Goal: Task Accomplishment & Management: Manage account settings

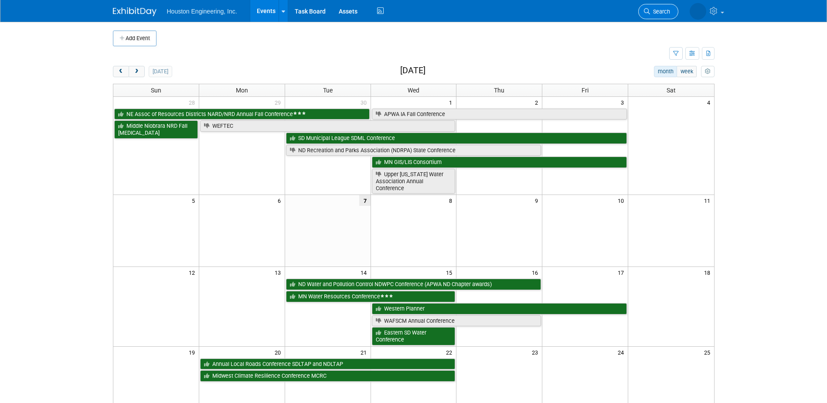
click at [654, 10] on span "Search" at bounding box center [660, 11] width 20 height 7
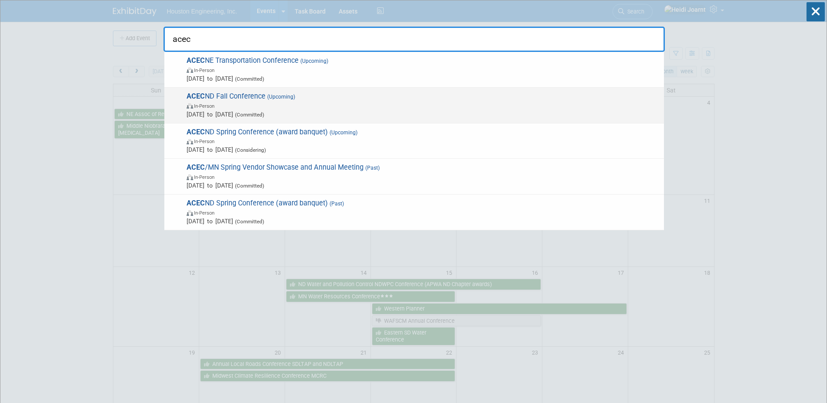
type input "acec"
click at [292, 108] on span "In-Person" at bounding box center [422, 105] width 473 height 9
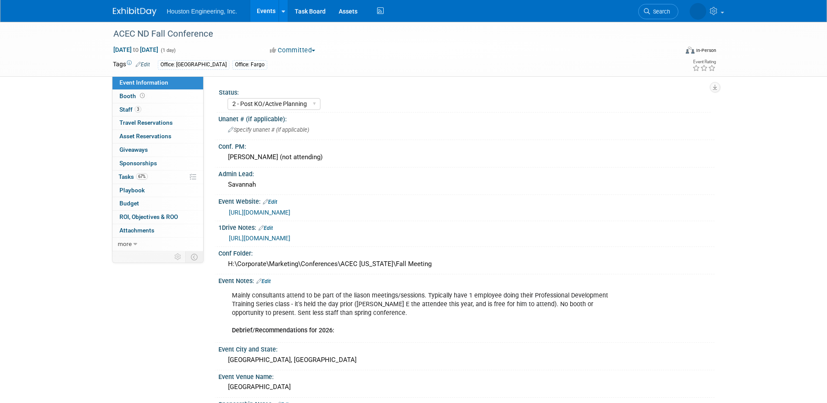
select select "2 - Post KO/Active Planning"
select select "No"
select select "Community/Prof Orgs"
click at [264, 133] on div "Specify unanet # (if applicable)" at bounding box center [466, 130] width 483 height 14
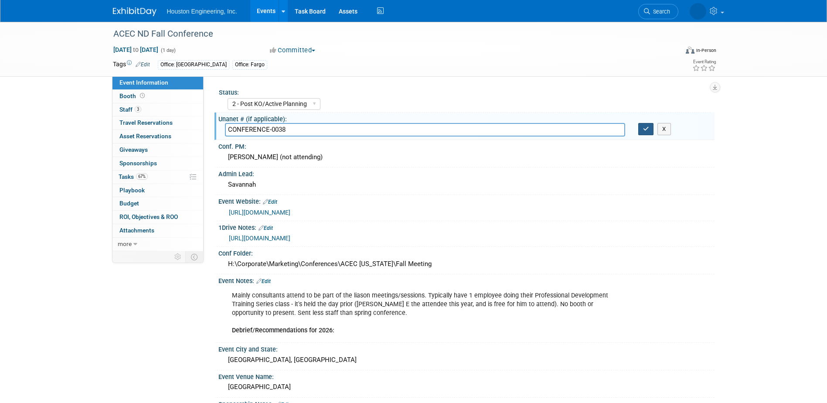
type input "CONFERENCE-0038"
click at [645, 129] on icon "button" at bounding box center [646, 129] width 6 height 6
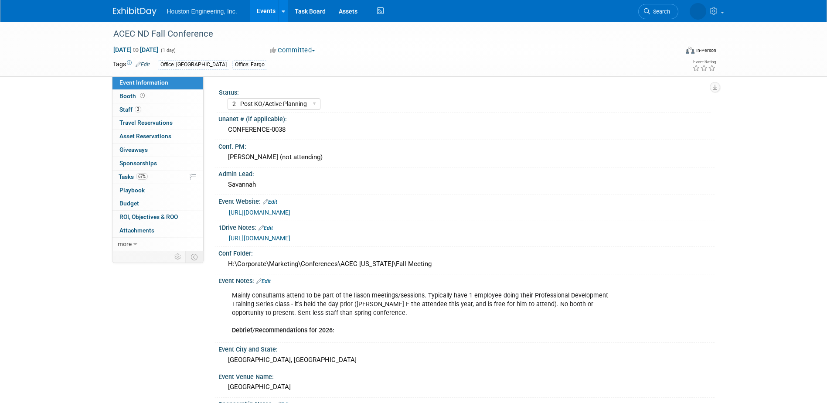
select select "2 - Post KO/Active Planning"
select select "No"
select select "Community/Prof Orgs"
click at [165, 175] on link "67% Tasks 67%" at bounding box center [157, 176] width 91 height 13
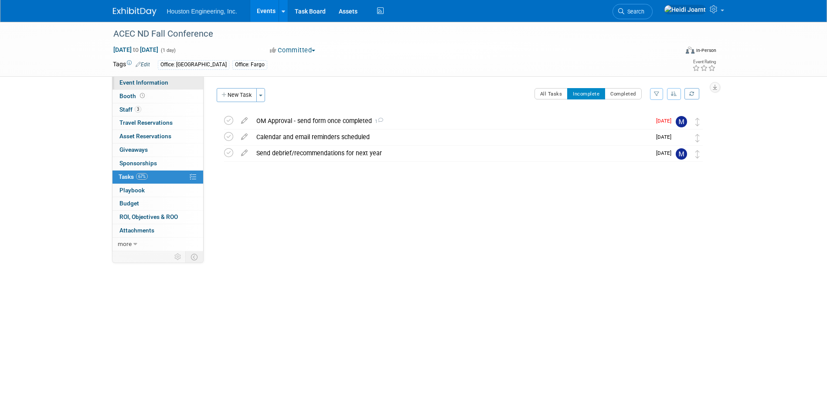
click at [176, 82] on link "Event Information" at bounding box center [157, 82] width 91 height 13
select select "2 - Post KO/Active Planning"
select select "No"
select select "Community/Prof Orgs"
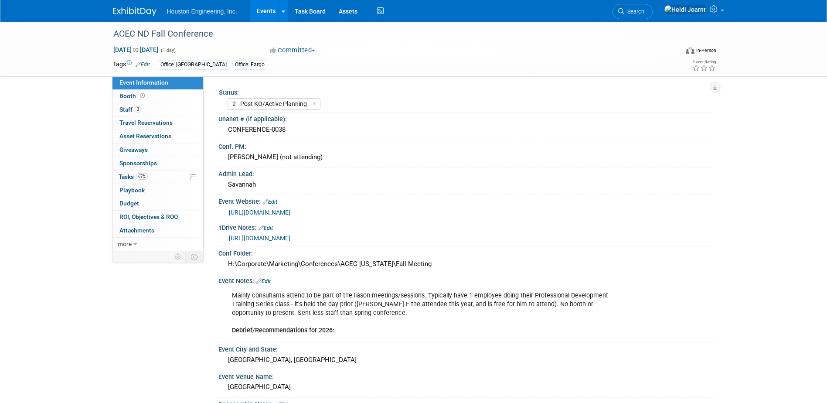
click at [258, 11] on link "Events" at bounding box center [266, 11] width 32 height 22
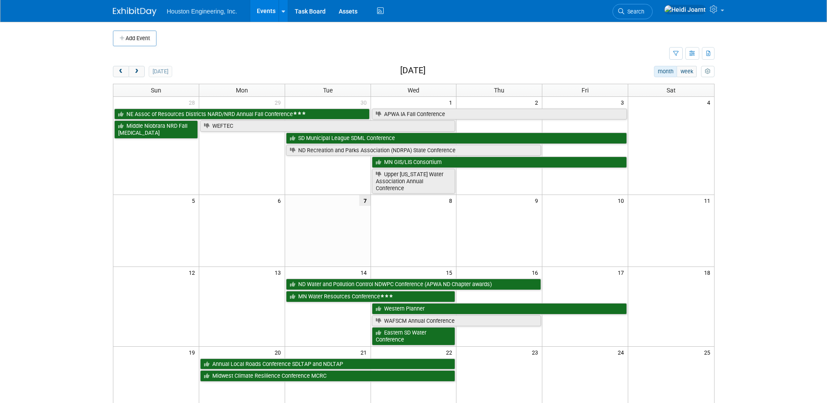
scroll to position [44, 0]
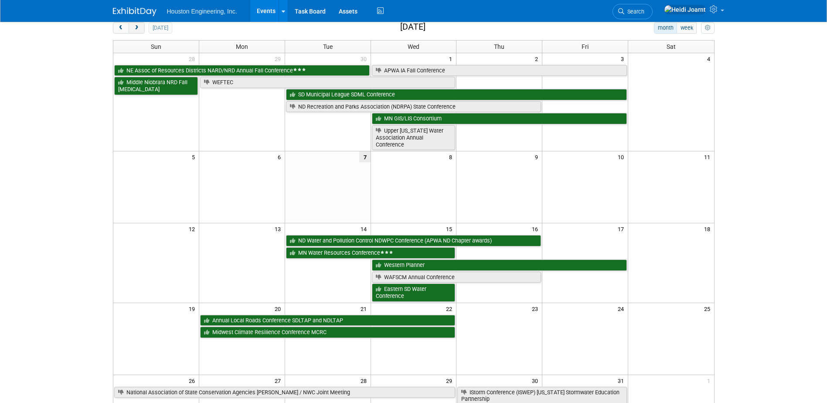
click at [136, 27] on span "next" at bounding box center [136, 28] width 7 height 6
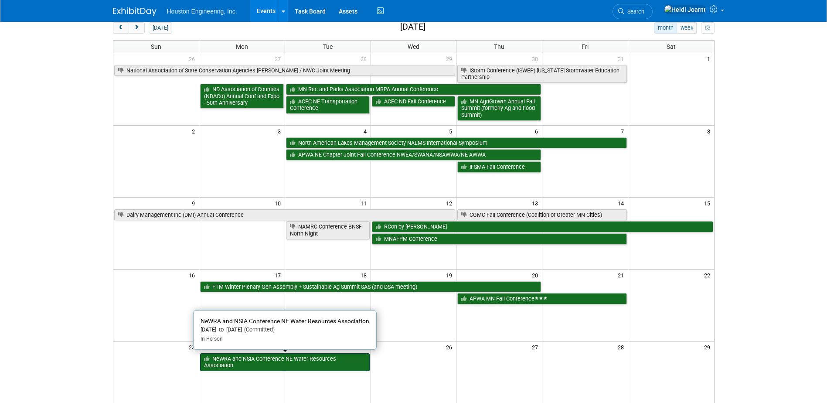
click at [254, 359] on link "NeWRA and NSIA Conference NE Water Resources Association" at bounding box center [284, 362] width 169 height 18
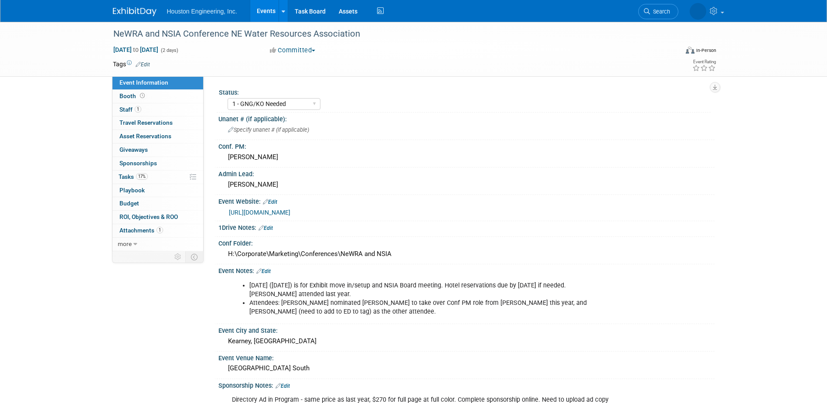
select select "1 - GNG/KO Needed"
select select "Pending"
select select "Water Resources"
click at [150, 90] on link "Booth" at bounding box center [157, 96] width 91 height 13
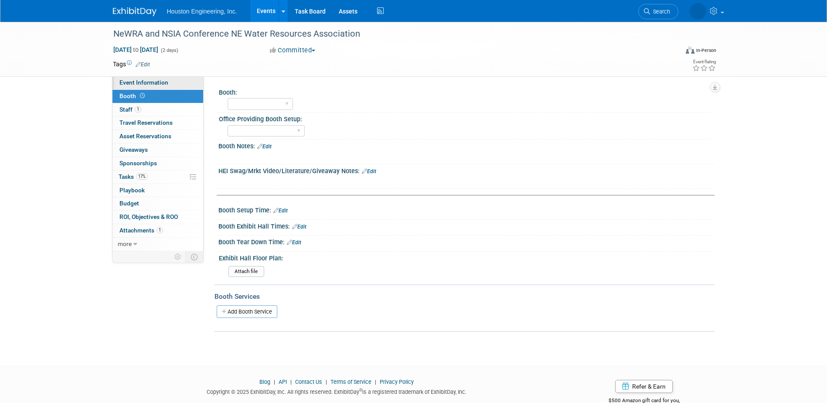
click at [152, 81] on span "Event Information" at bounding box center [143, 82] width 49 height 7
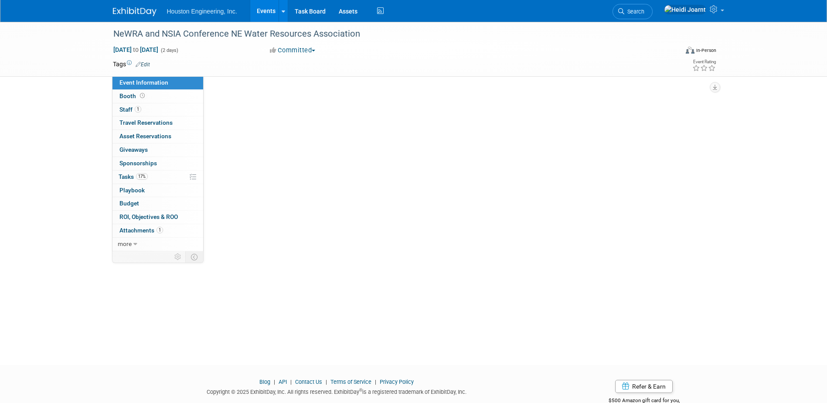
select select "1 - GNG/KO Needed"
select select "Pending"
select select "Water Resources"
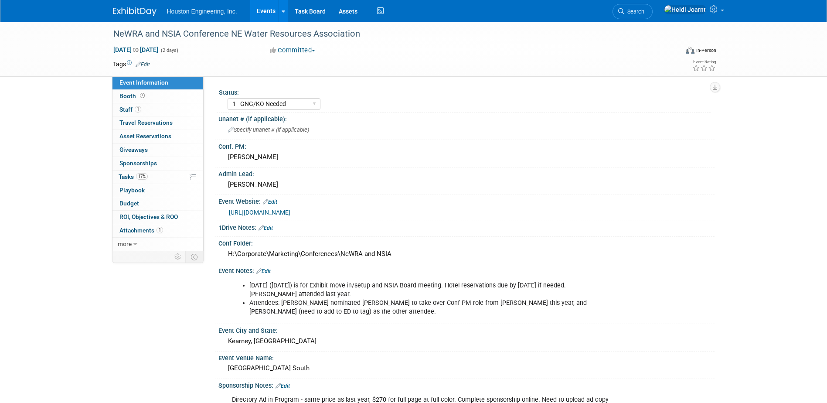
click at [260, 8] on link "Events" at bounding box center [266, 11] width 32 height 22
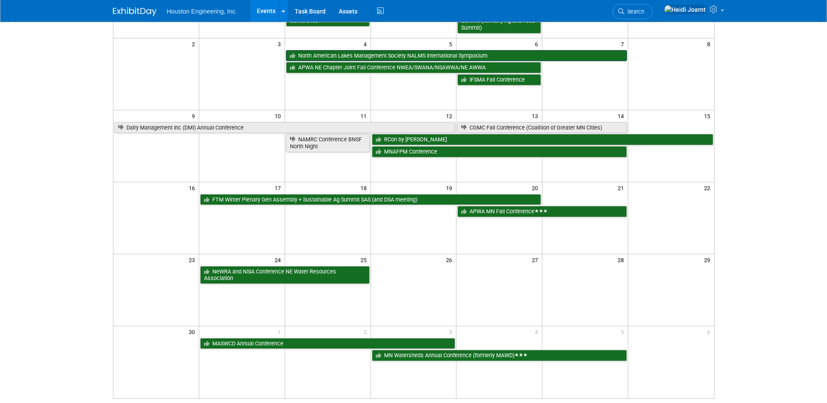
scroll to position [44, 0]
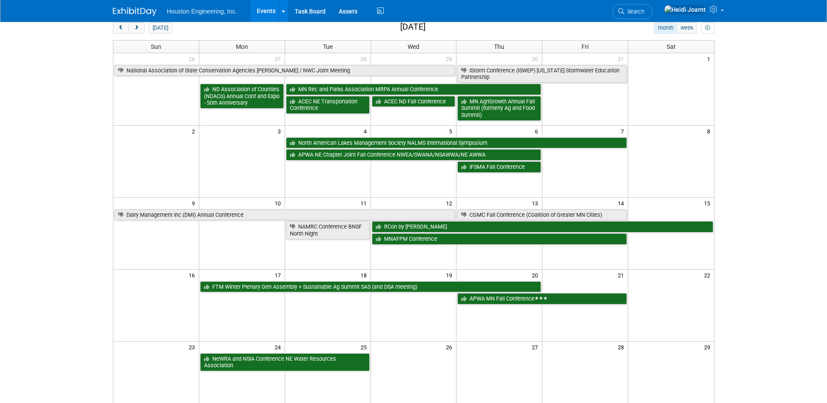
click at [567, 23] on div "today month week November 2025" at bounding box center [413, 28] width 601 height 12
click at [644, 14] on span "Search" at bounding box center [634, 11] width 20 height 7
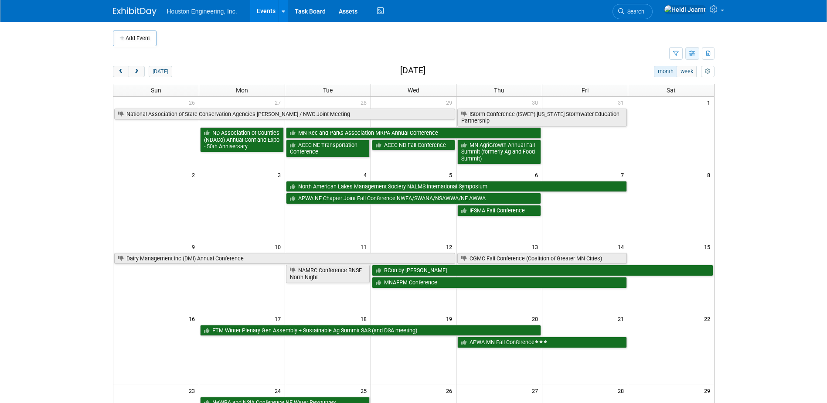
click at [694, 56] on icon "button" at bounding box center [692, 54] width 7 height 6
click at [661, 120] on link "Expert Grid" at bounding box center [655, 124] width 73 height 12
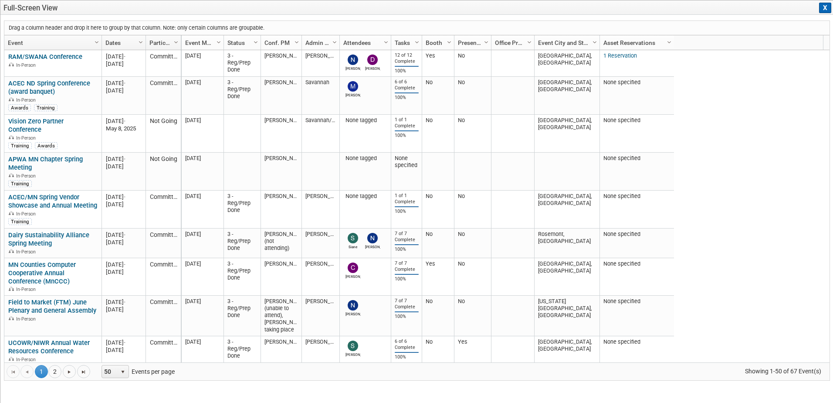
drag, startPoint x: 0, startPoint y: 0, endPoint x: 615, endPoint y: 38, distance: 616.0
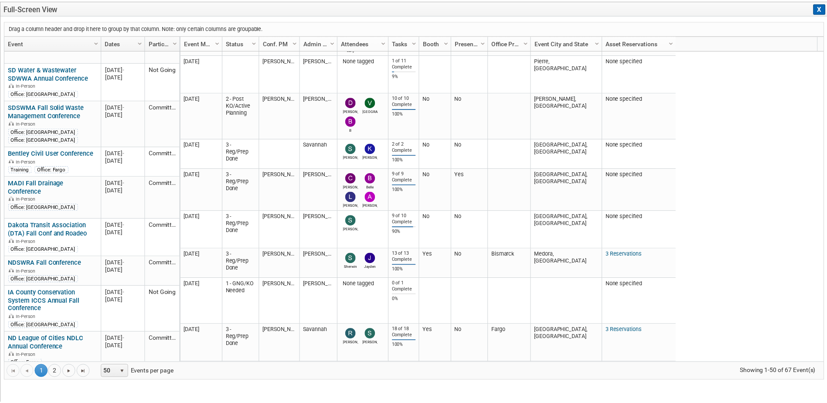
scroll to position [1478, 0]
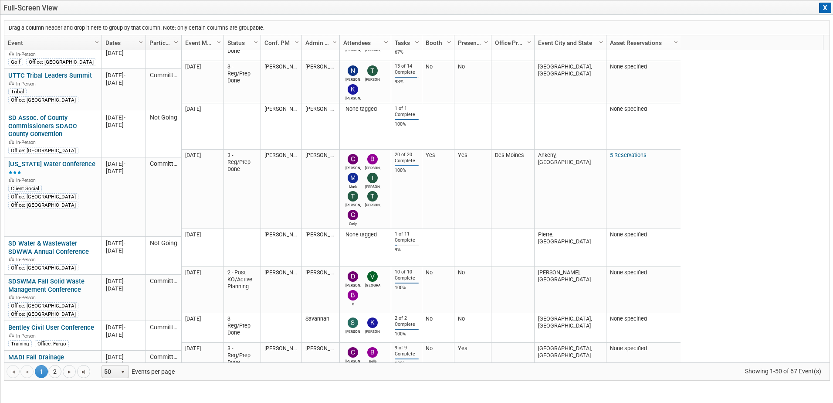
drag, startPoint x: 830, startPoint y: 13, endPoint x: 339, endPoint y: 21, distance: 490.7
click at [830, 13] on button "X" at bounding box center [825, 8] width 12 height 10
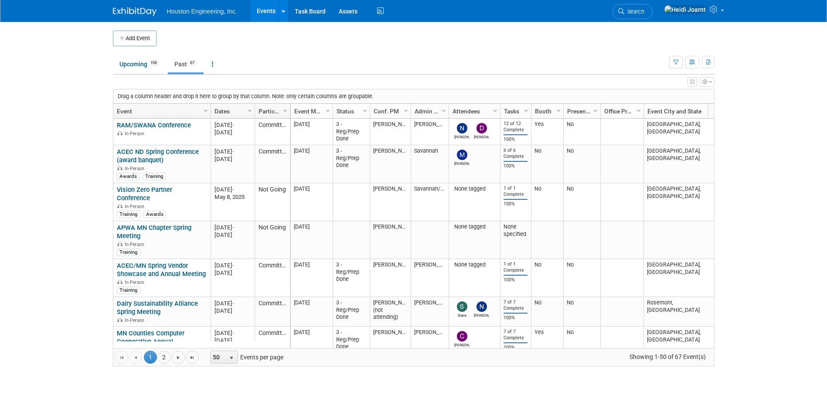
click at [263, 14] on link "Events" at bounding box center [266, 11] width 32 height 22
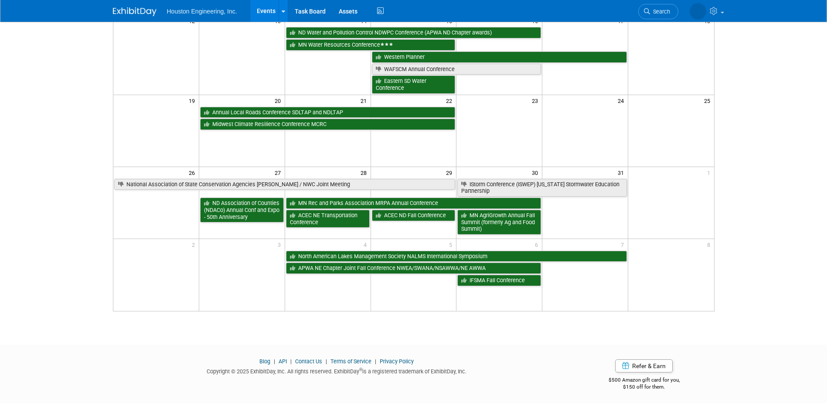
scroll to position [145, 0]
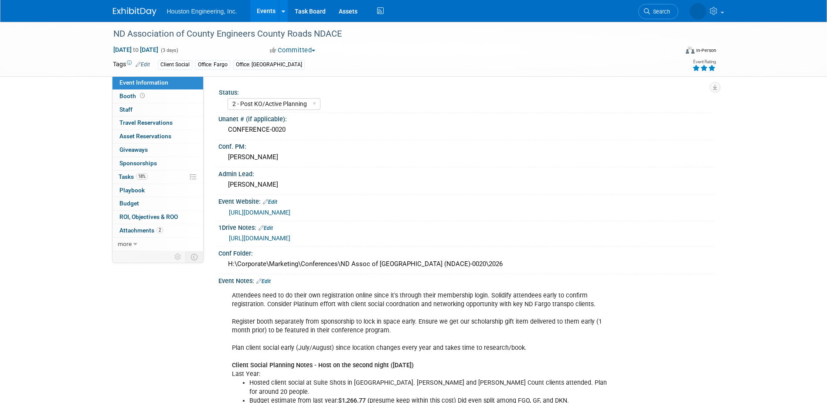
select select "2 - Post KO/Active Planning"
select select "Transportation"
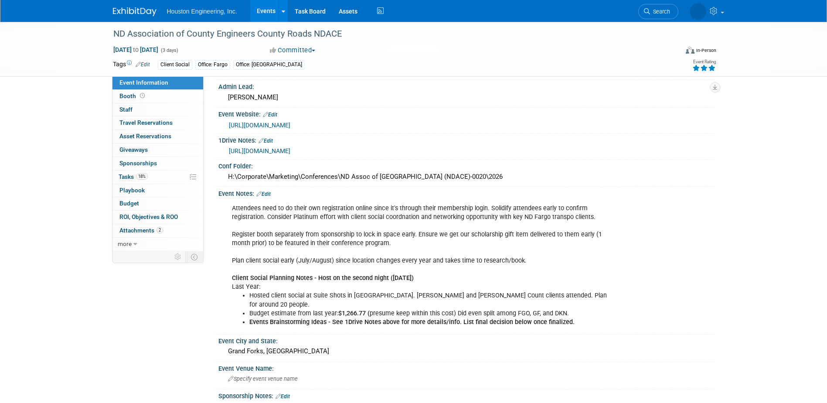
click at [270, 193] on link "Edit" at bounding box center [263, 194] width 14 height 6
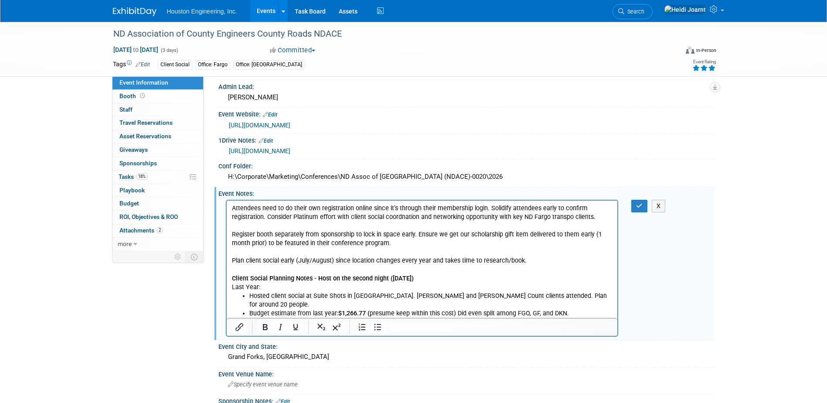
click at [455, 275] on p "Attendees need to do their own registration online since it's through their mem…" at bounding box center [421, 247] width 381 height 88
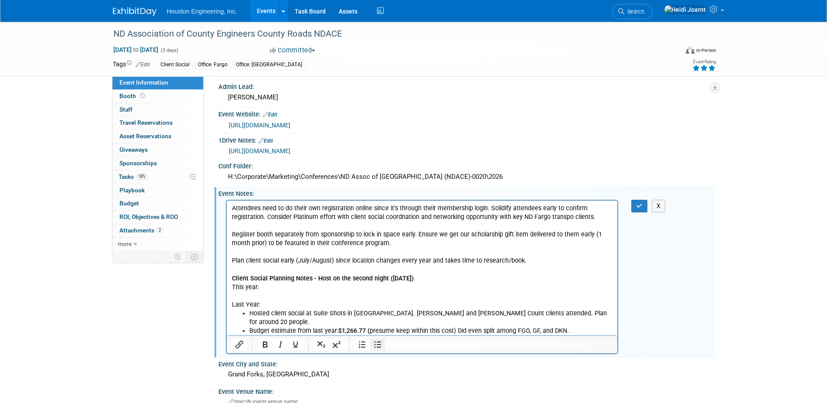
click at [374, 343] on icon "Bullet list" at bounding box center [377, 344] width 10 height 10
click at [381, 347] on icon "Bullet list" at bounding box center [377, 344] width 10 height 10
click at [284, 296] on li "Rich Text Area. Press ALT-0 for help." at bounding box center [430, 295] width 363 height 9
click at [274, 295] on li "Discussed at Oct Orange team." at bounding box center [430, 295] width 363 height 9
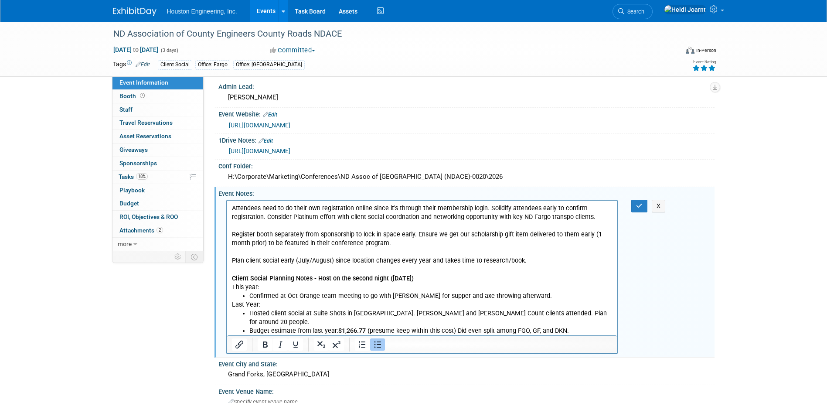
click at [523, 296] on li "Confirmed at Oct Orange team meeting to go with Elys Ivy for supper and axe thr…" at bounding box center [430, 295] width 363 height 9
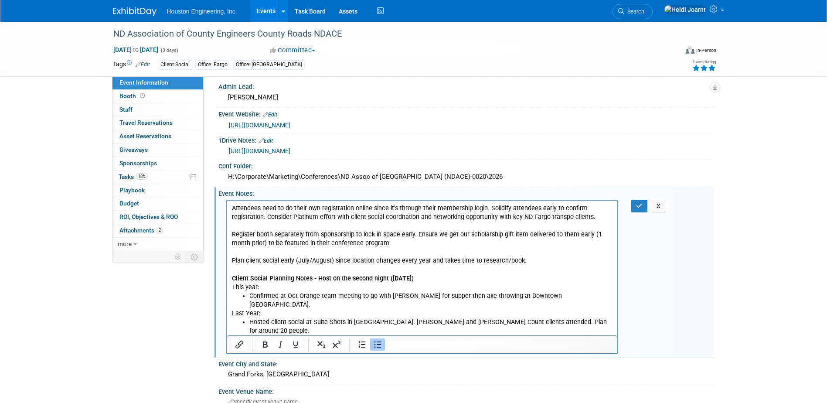
click at [357, 296] on li "Confirmed at Oct Orange team meeting to go with Elys Ivy for supper then axe th…" at bounding box center [430, 299] width 363 height 17
click at [291, 296] on li "Confirmed at Oct Orange team meeting (10/7/25) to go with Elys Ivy for supper t…" at bounding box center [430, 299] width 363 height 17
click at [643, 207] on button "button" at bounding box center [639, 206] width 16 height 13
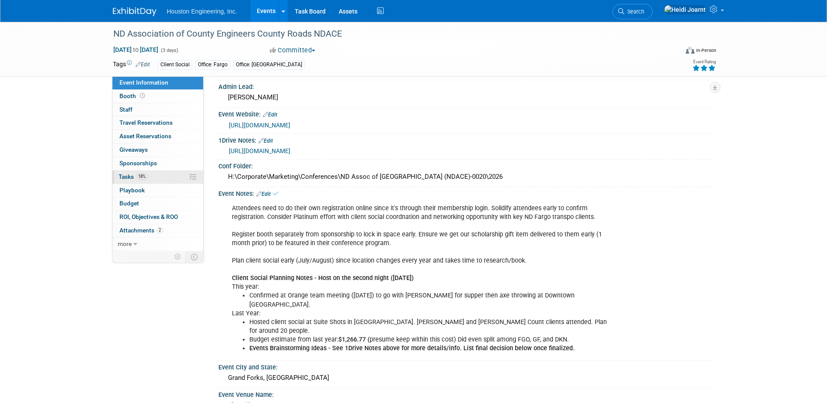
click at [154, 173] on link "18% Tasks 18%" at bounding box center [157, 176] width 91 height 13
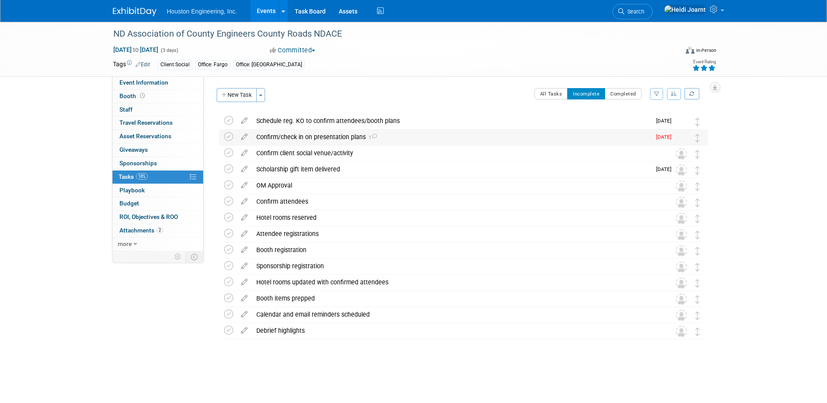
click at [376, 141] on div "Confirm/check in on presentation plans 1" at bounding box center [451, 136] width 399 height 15
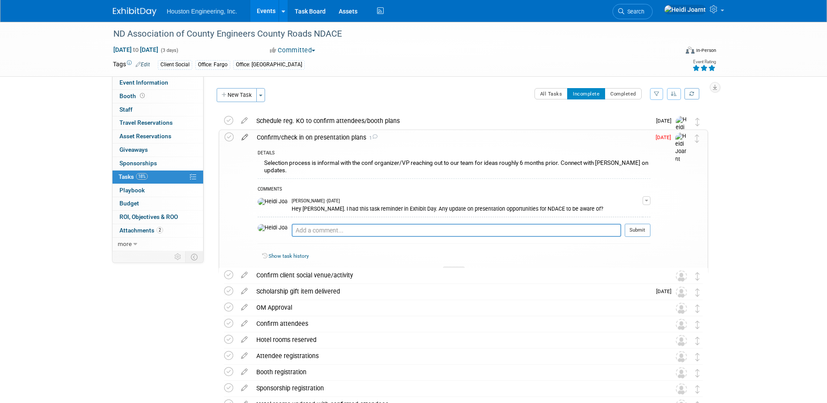
click at [244, 139] on icon at bounding box center [244, 135] width 15 height 11
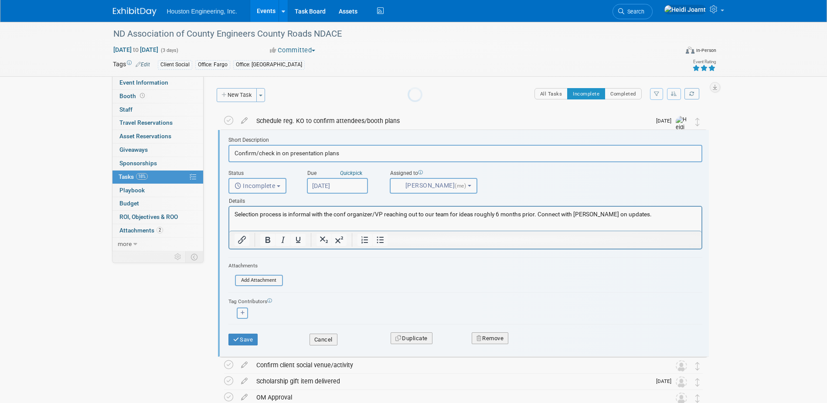
scroll to position [2, 0]
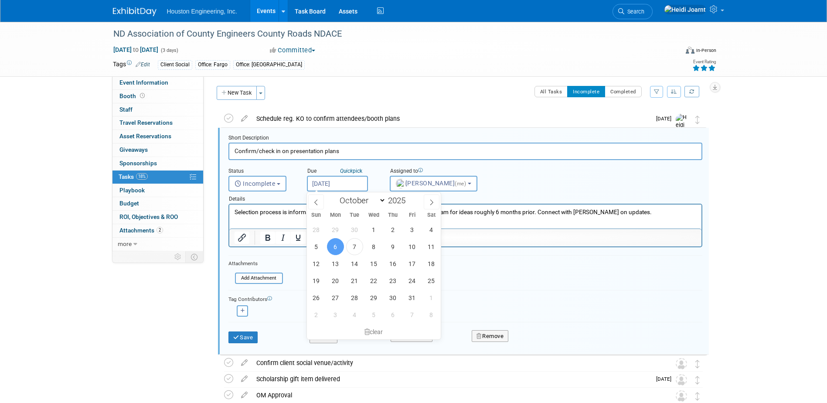
click at [352, 182] on input "Oct 6, 2025" at bounding box center [337, 184] width 61 height 16
click at [336, 281] on span "20" at bounding box center [335, 280] width 17 height 17
type input "Oct 20, 2025"
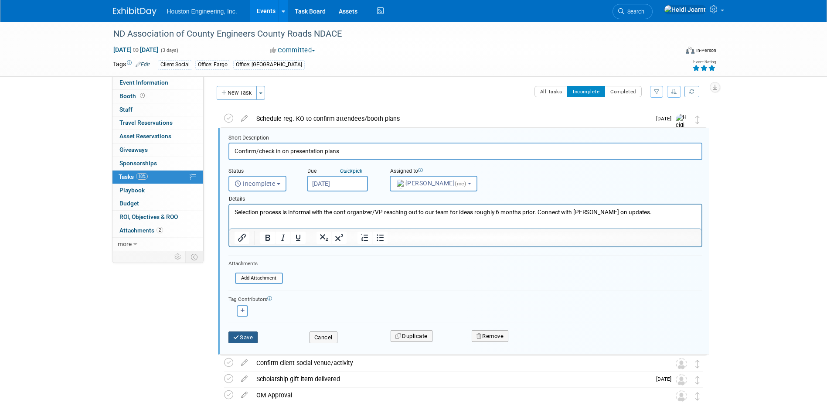
click at [249, 342] on button "Save" at bounding box center [243, 337] width 30 height 12
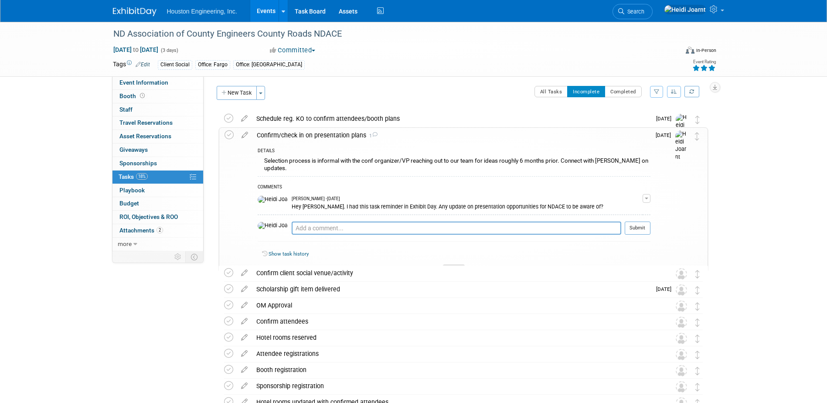
click at [449, 264] on div at bounding box center [454, 267] width 22 height 7
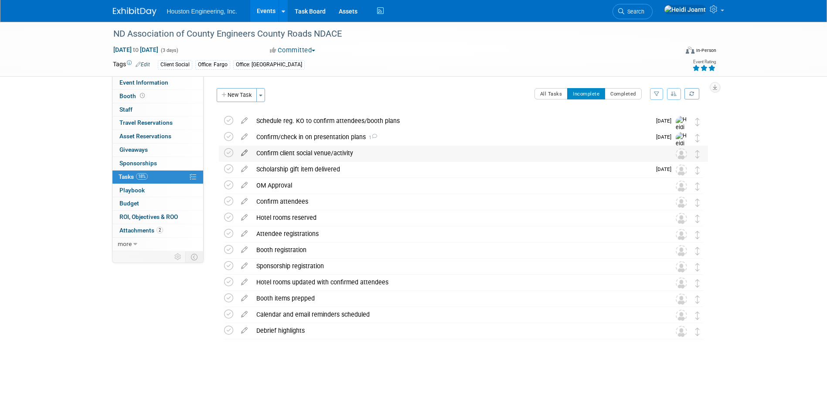
click at [241, 153] on icon at bounding box center [244, 151] width 15 height 11
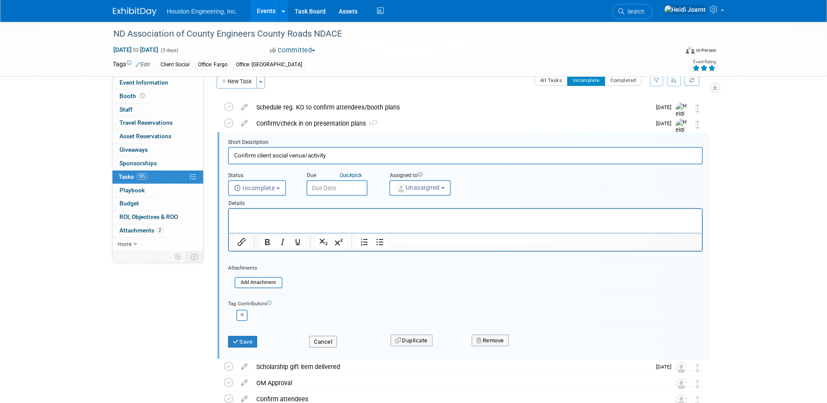
scroll to position [18, 0]
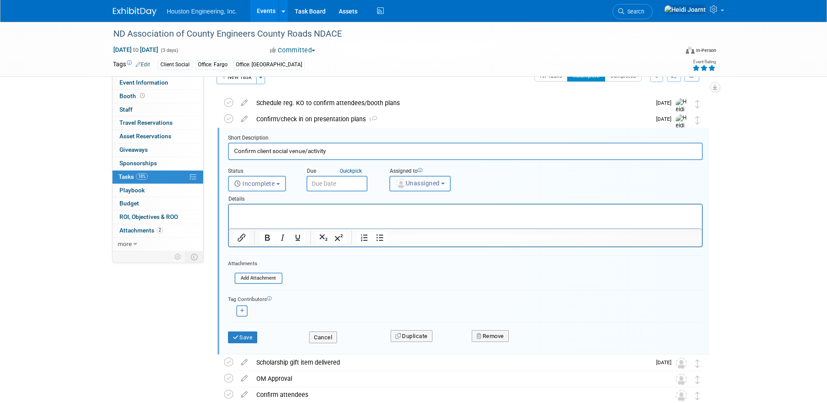
click at [410, 185] on span "Unassigned" at bounding box center [417, 183] width 44 height 7
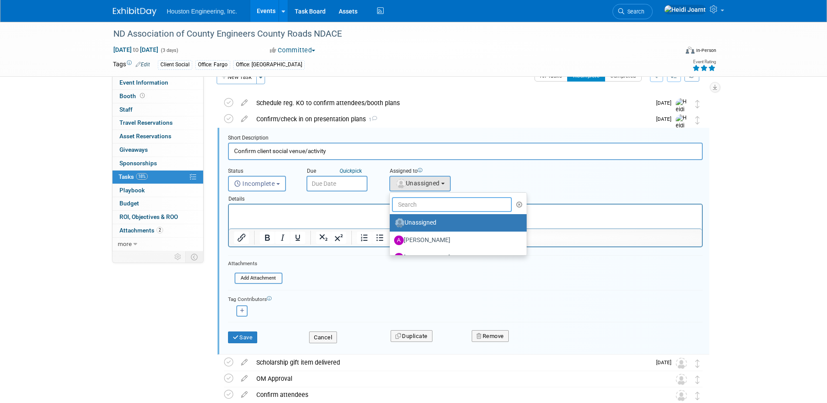
click at [410, 201] on input "text" at bounding box center [452, 204] width 120 height 15
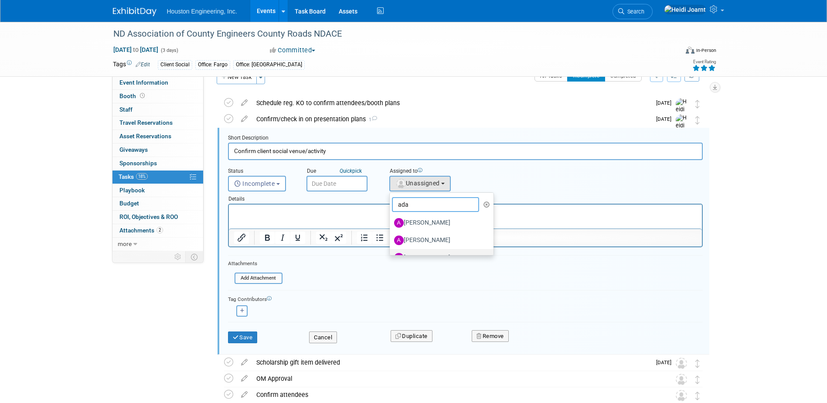
scroll to position [31, 0]
type input "ada"
drag, startPoint x: 415, startPoint y: 225, endPoint x: 166, endPoint y: 14, distance: 326.8
click at [415, 225] on label "[PERSON_NAME]" at bounding box center [439, 227] width 91 height 14
click at [391, 225] on input "[PERSON_NAME]" at bounding box center [388, 226] width 6 height 6
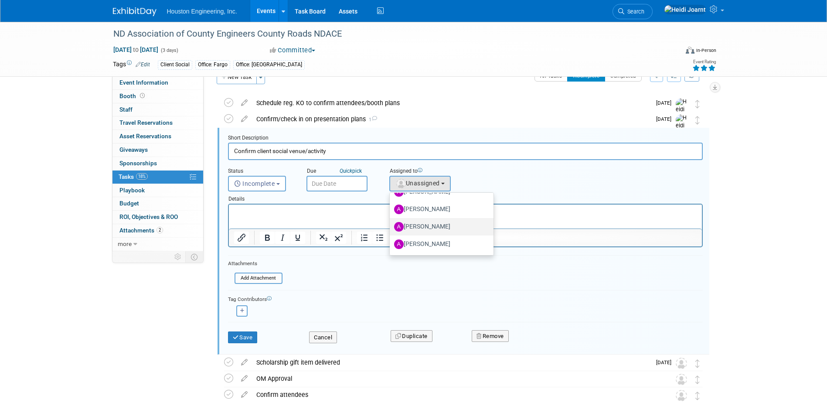
select select "ca71aeb0-e288-4062-a2ec-14302dfcbf80"
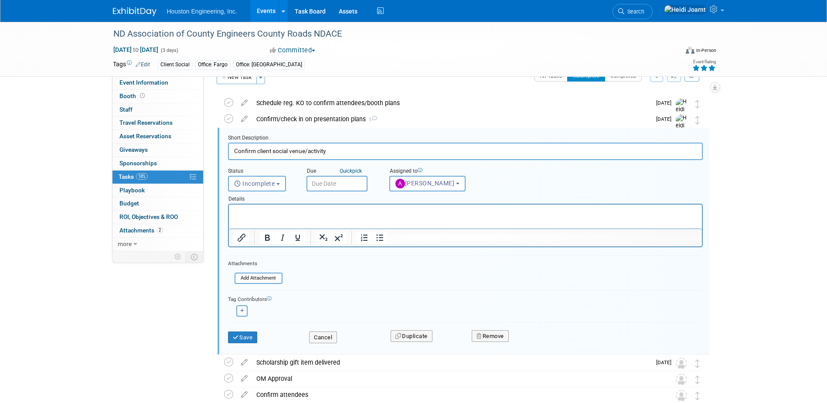
click at [386, 216] on html at bounding box center [464, 210] width 473 height 12
click at [359, 214] on p "Rich Text Area. Press ALT-0 for help." at bounding box center [465, 212] width 463 height 8
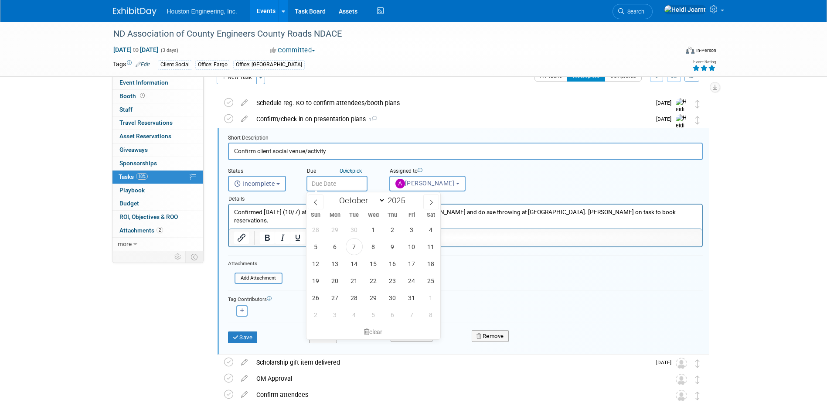
click at [349, 188] on input "text" at bounding box center [336, 184] width 61 height 16
click at [356, 251] on span "7" at bounding box center [354, 246] width 17 height 17
type input "Oct 7, 2025"
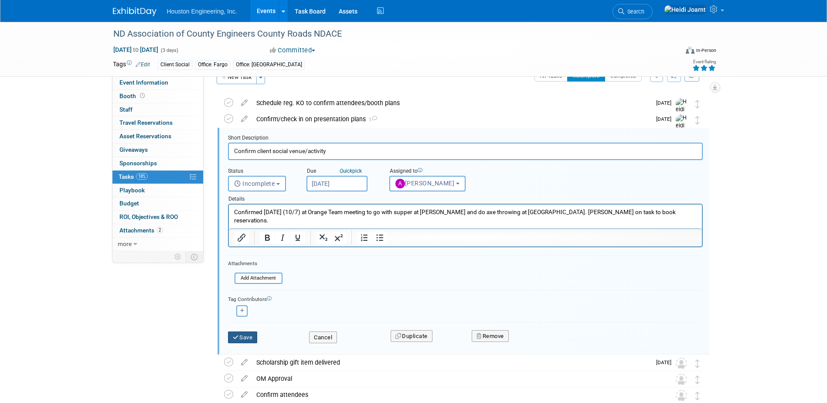
click at [255, 336] on button "Save" at bounding box center [243, 337] width 30 height 12
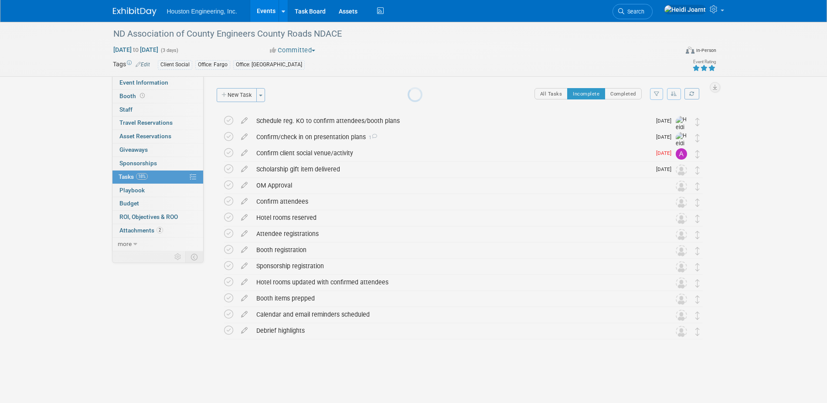
scroll to position [0, 0]
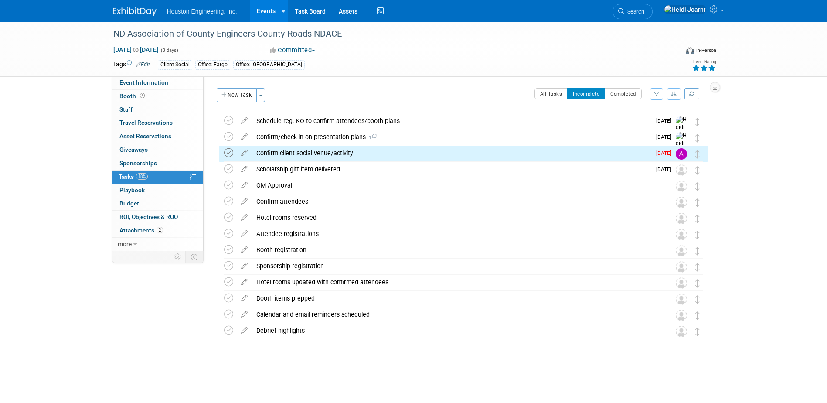
click at [227, 154] on icon at bounding box center [228, 152] width 9 height 9
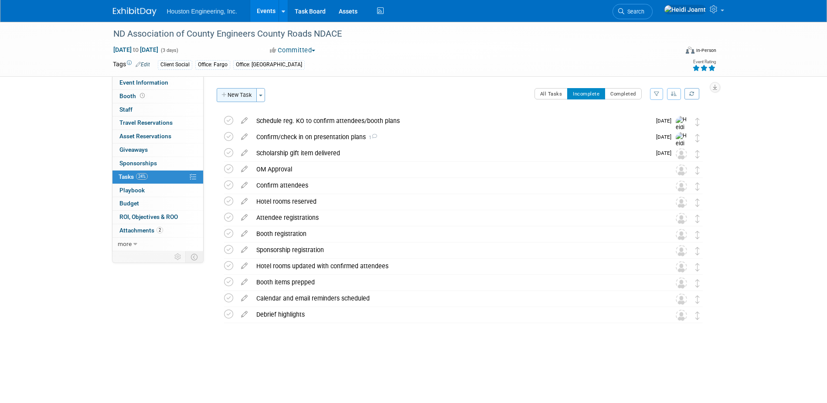
click at [247, 92] on button "New Task" at bounding box center [237, 95] width 40 height 14
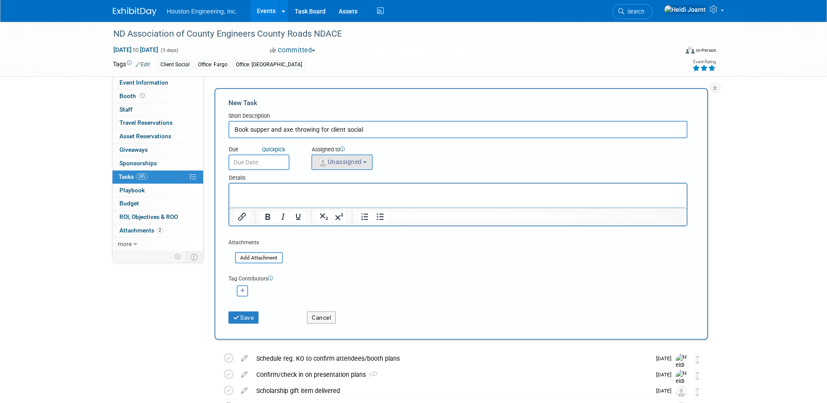
type input "Book supper and axe throwing for client social"
click at [339, 161] on span "Unassigned" at bounding box center [339, 161] width 44 height 7
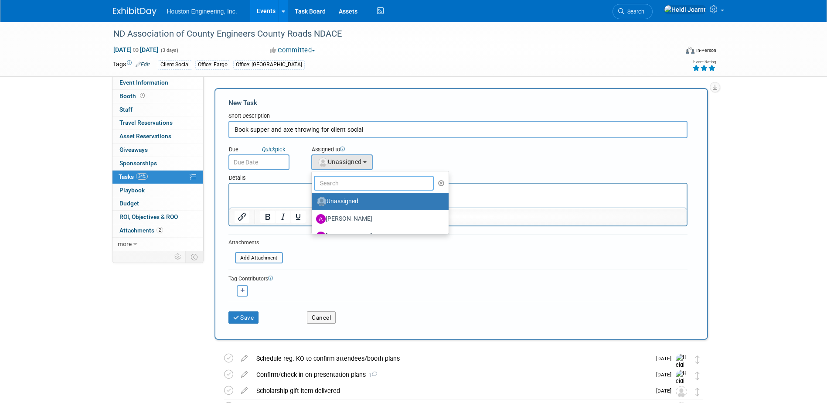
click at [351, 184] on input "text" at bounding box center [374, 183] width 120 height 15
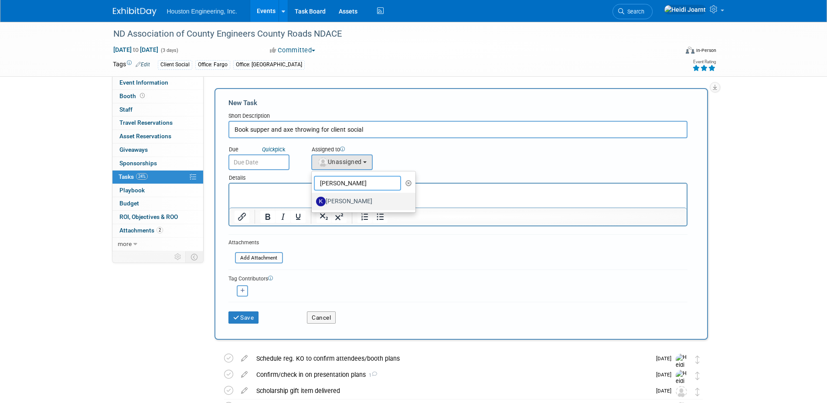
type input "kendra"
click at [358, 201] on label "[PERSON_NAME]" at bounding box center [361, 201] width 91 height 14
click at [313, 201] on input "[PERSON_NAME]" at bounding box center [310, 200] width 6 height 6
select select "c650933e-4650-49bb-85a6-fcb20801c921"
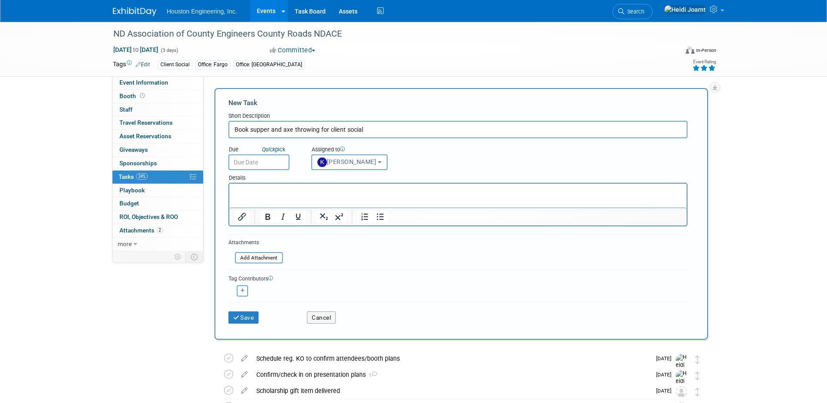
click at [413, 193] on p "Rich Text Area. Press ALT-0 for help." at bounding box center [457, 191] width 447 height 9
click at [268, 261] on input "file" at bounding box center [230, 258] width 104 height 10
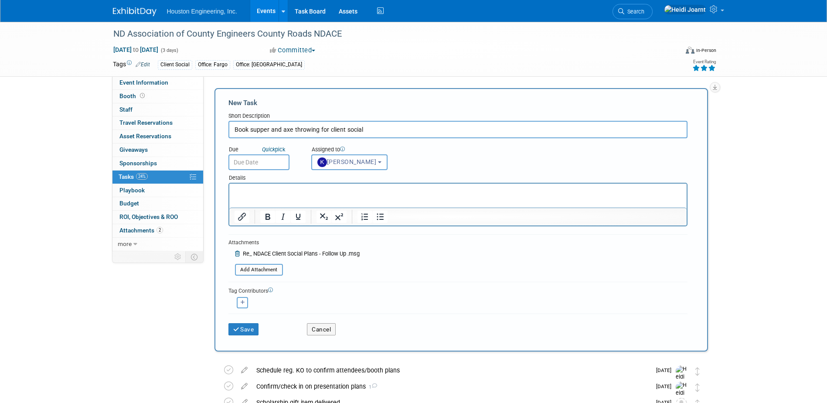
click at [291, 192] on p "Rich Text Area. Press ALT-0 for help." at bounding box center [457, 191] width 447 height 9
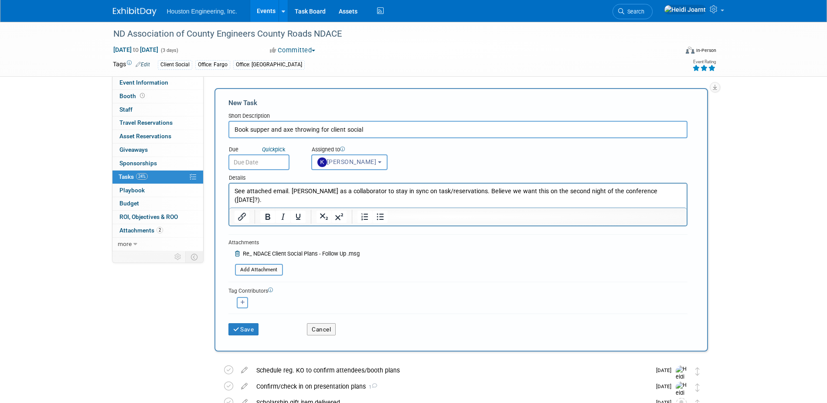
click at [237, 298] on button "button" at bounding box center [242, 302] width 11 height 11
select select
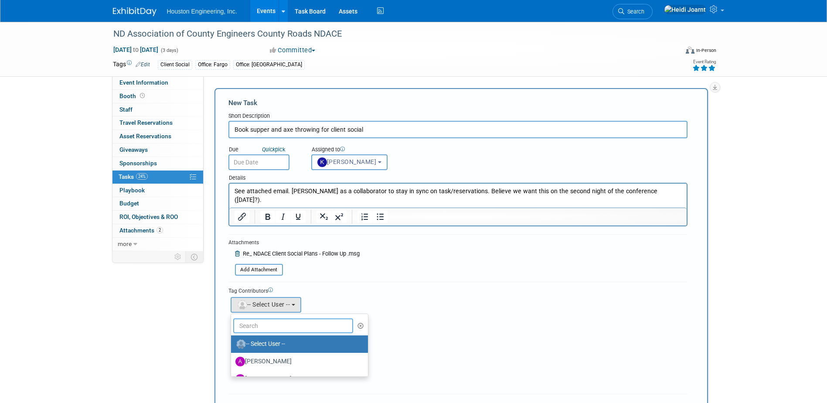
click at [254, 325] on input "text" at bounding box center [293, 325] width 120 height 15
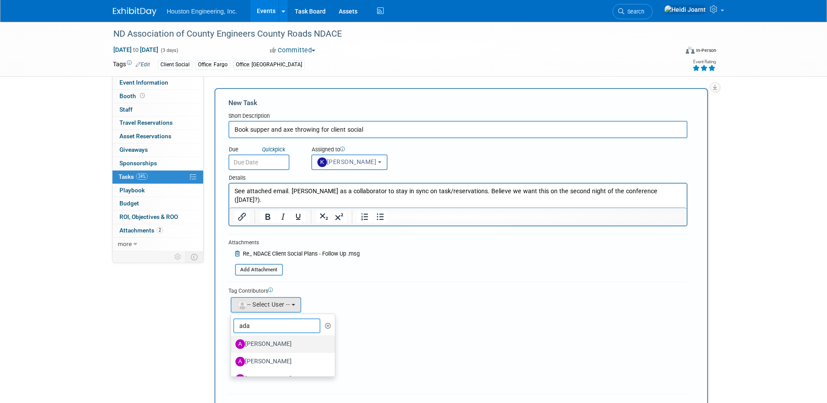
scroll to position [31, 0]
type input "ada"
click at [273, 349] on label "[PERSON_NAME]" at bounding box center [280, 348] width 91 height 14
click at [232, 349] on input "[PERSON_NAME]" at bounding box center [230, 347] width 6 height 6
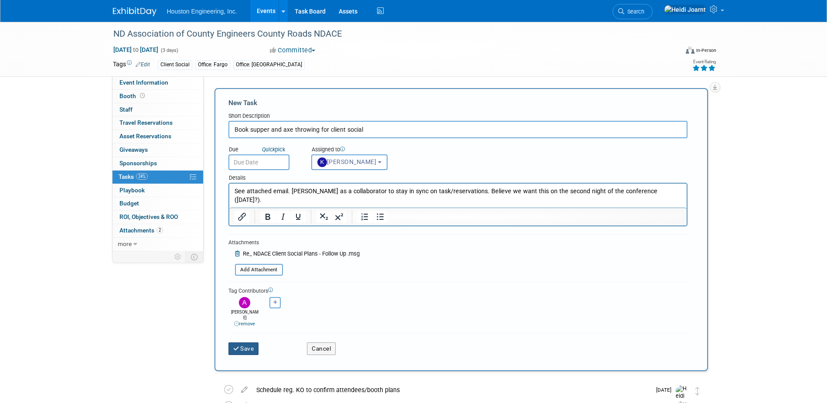
click at [258, 342] on button "Save" at bounding box center [243, 348] width 31 height 12
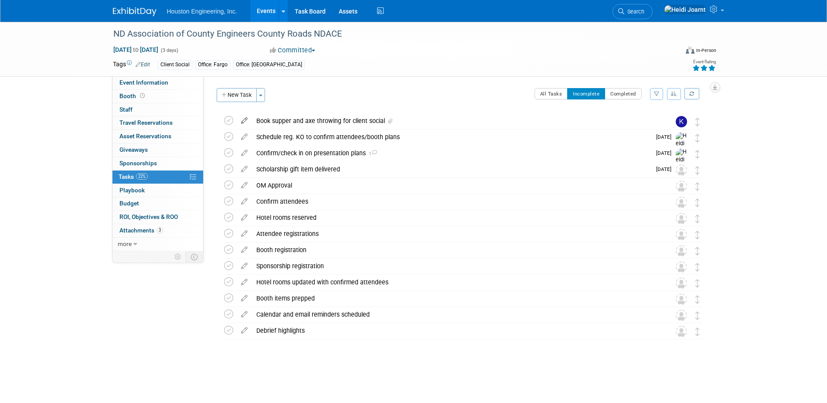
click at [248, 119] on icon at bounding box center [244, 118] width 15 height 11
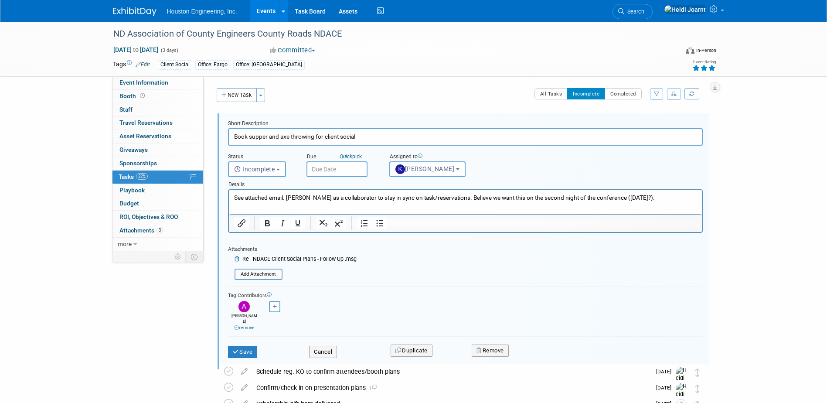
scroll to position [0, 0]
click at [334, 170] on input "text" at bounding box center [336, 169] width 61 height 16
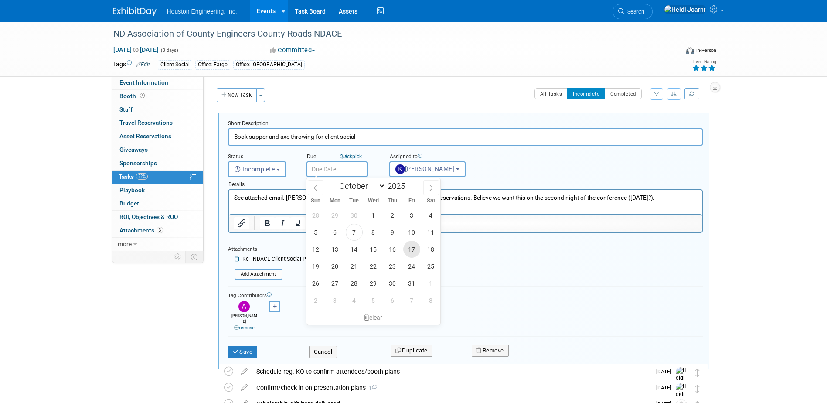
click at [412, 247] on span "17" at bounding box center [411, 249] width 17 height 17
type input "Oct 17, 2025"
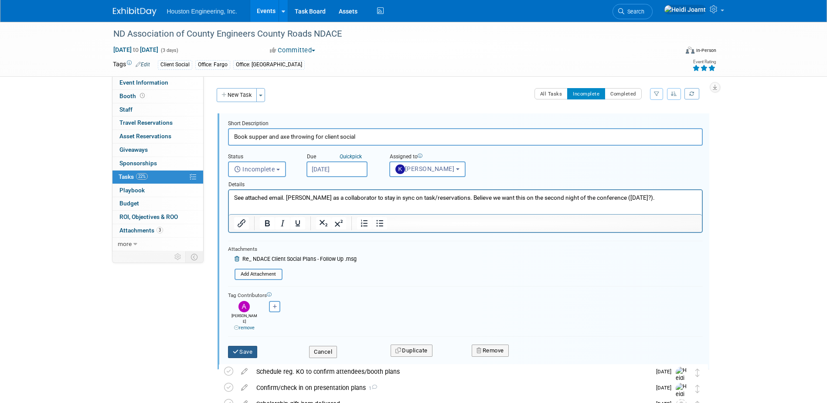
click at [236, 349] on icon "submit" at bounding box center [236, 352] width 7 height 6
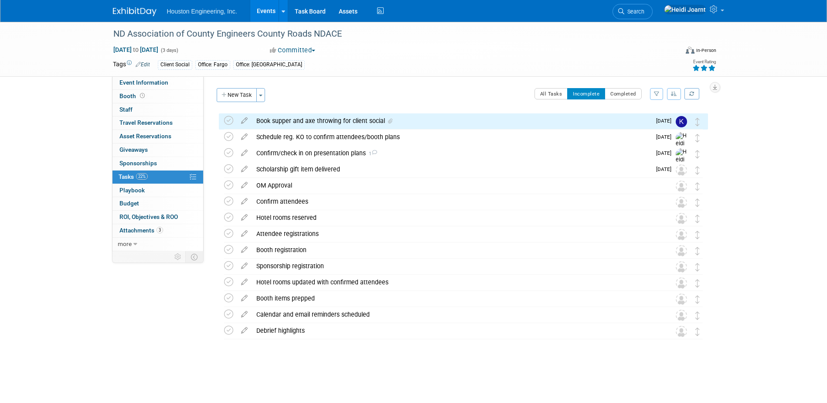
click at [268, 9] on link "Events" at bounding box center [266, 11] width 32 height 22
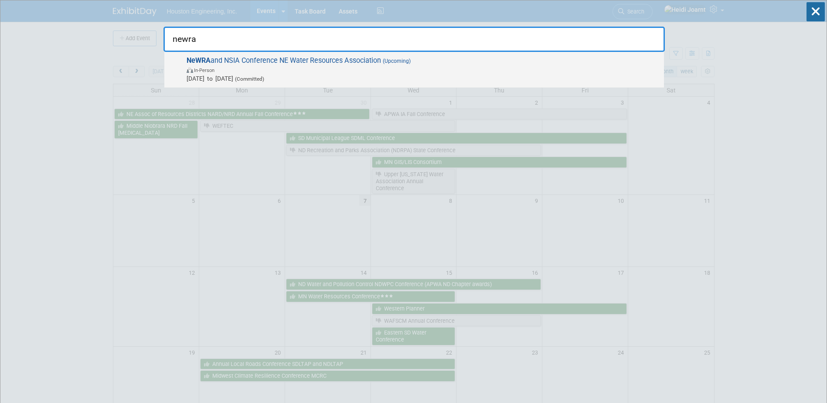
type input "newra"
click at [546, 60] on span "NeWRA and NSIA Conference NE Water Resources Association (Upcoming) In-Person […" at bounding box center [421, 69] width 475 height 27
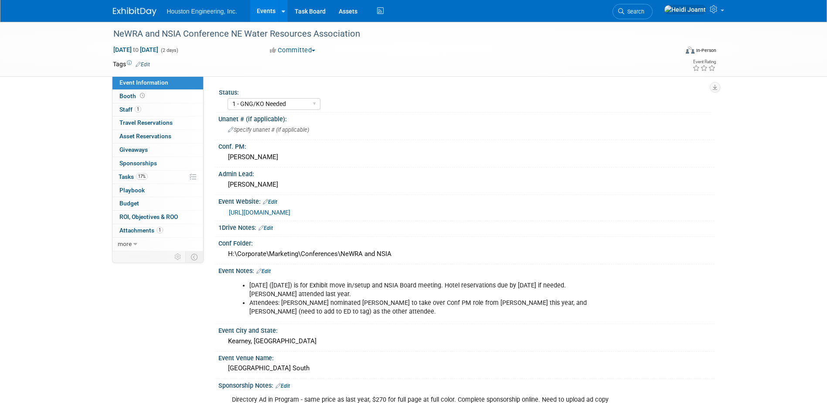
select select "1 - GNG/KO Needed"
select select "Pending"
select select "Water Resources"
click at [151, 168] on link "0 Sponsorships 0" at bounding box center [157, 163] width 91 height 13
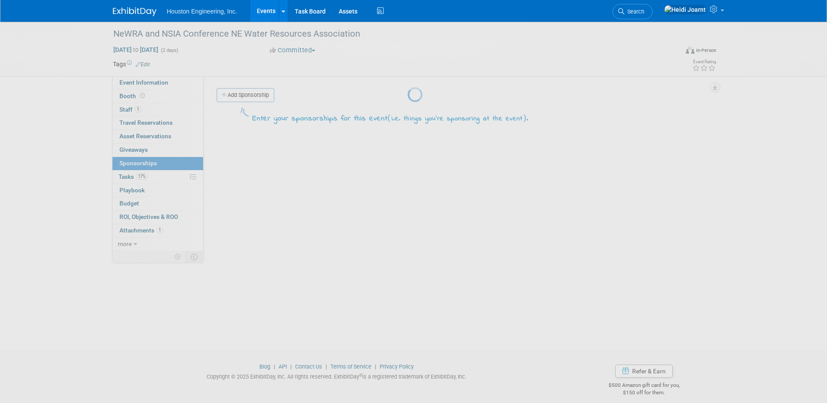
click at [152, 176] on body "Houston Engineering, Inc. Events Add Event Bulk Upload Events Shareable Event B…" at bounding box center [413, 201] width 827 height 403
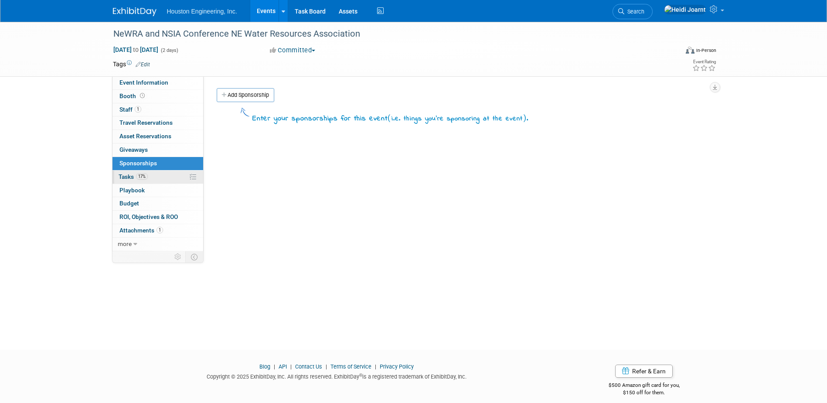
click at [168, 180] on link "17% Tasks 17%" at bounding box center [157, 176] width 91 height 13
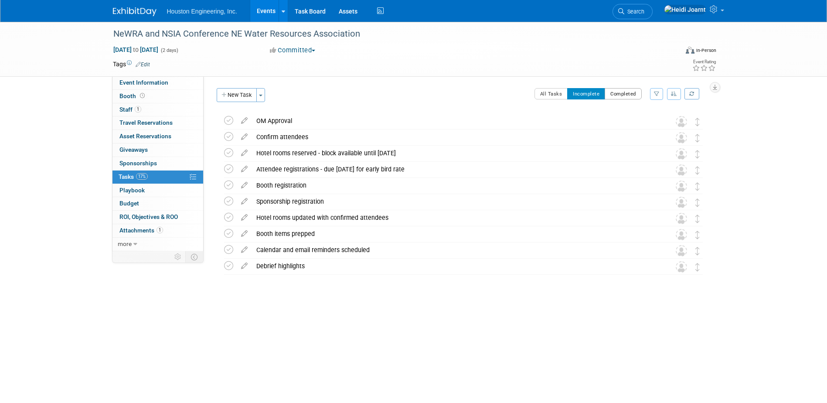
click at [624, 92] on button "Completed" at bounding box center [622, 93] width 37 height 11
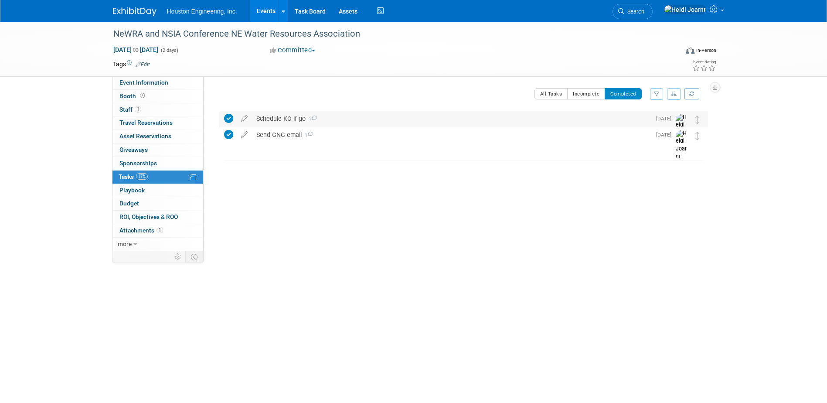
click at [512, 125] on div "Schedule KO if go 1" at bounding box center [451, 118] width 399 height 15
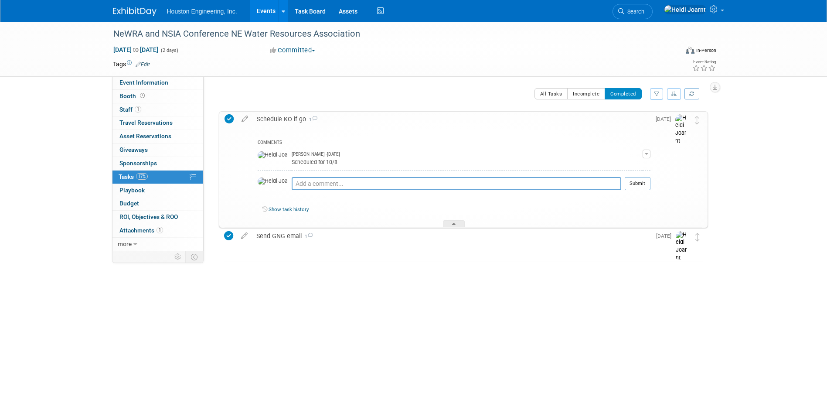
click at [464, 115] on div "Schedule KO if go 1" at bounding box center [451, 119] width 398 height 15
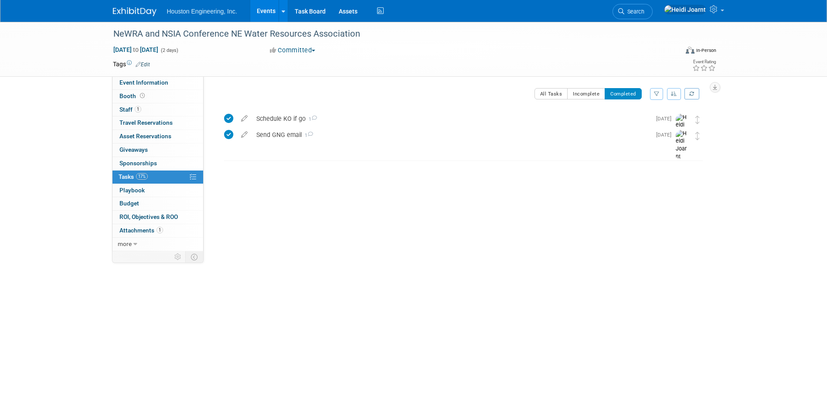
click at [266, 19] on link "Events" at bounding box center [266, 11] width 32 height 22
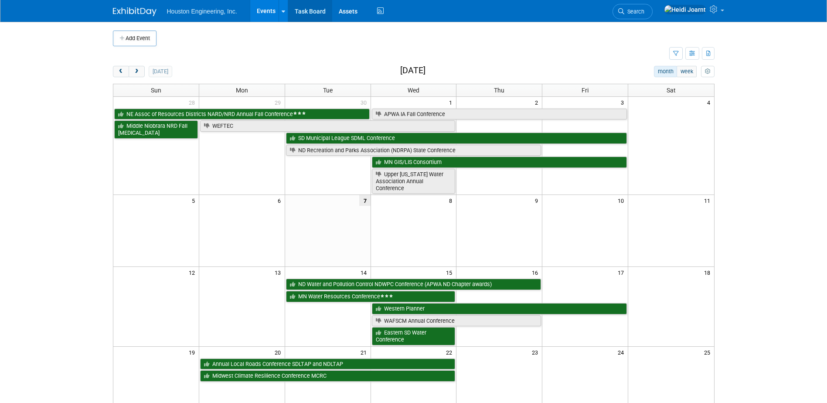
drag, startPoint x: 0, startPoint y: 0, endPoint x: 305, endPoint y: 17, distance: 305.9
click at [305, 17] on link "Task Board" at bounding box center [310, 11] width 44 height 22
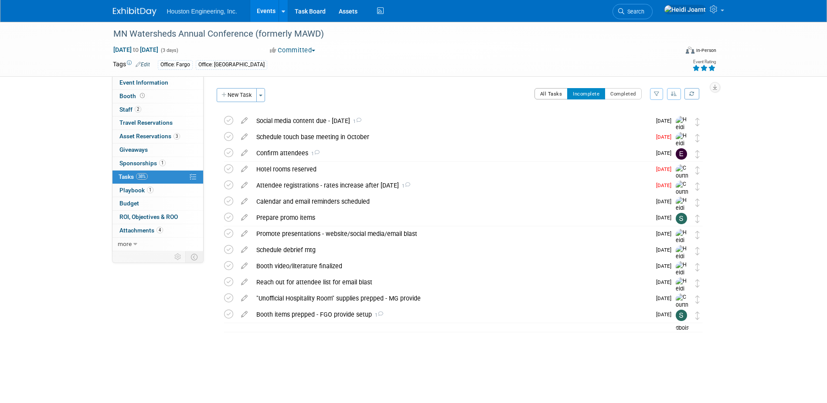
click at [556, 92] on button "All Tasks" at bounding box center [551, 93] width 34 height 11
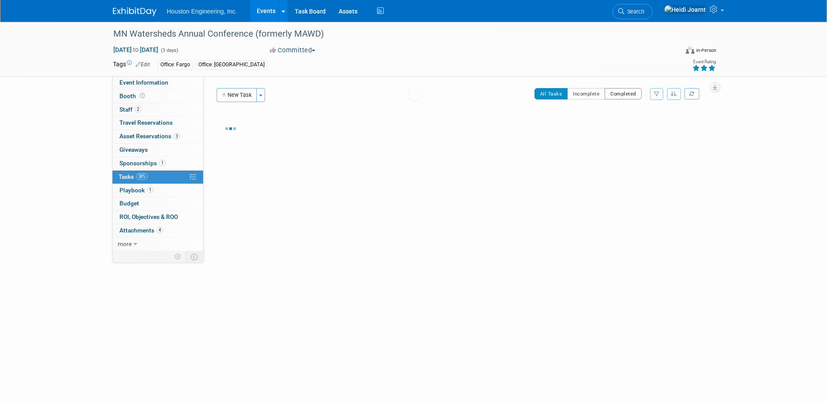
click at [620, 94] on button "Completed" at bounding box center [622, 93] width 37 height 11
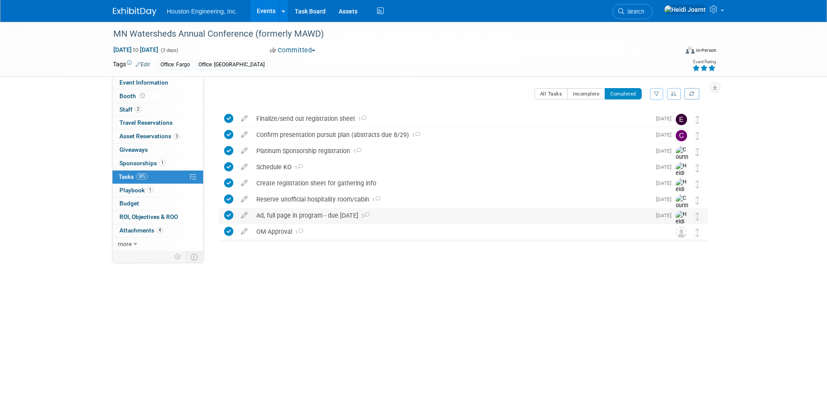
click at [374, 211] on div "Ad, full page in program - due Oct 6 3" at bounding box center [451, 215] width 399 height 15
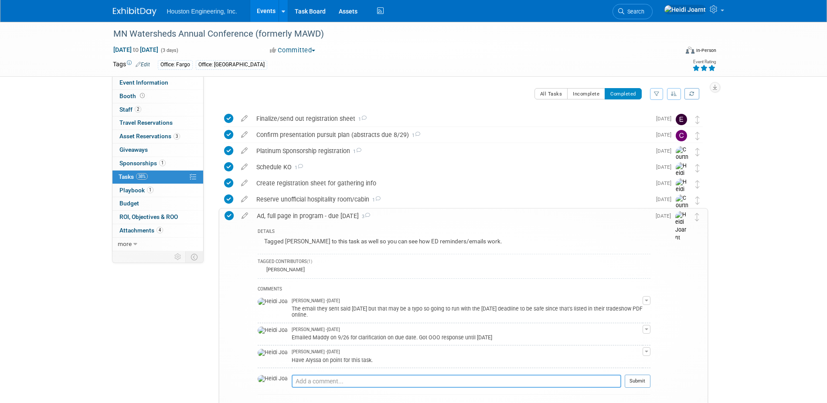
click at [413, 380] on textarea at bounding box center [455, 380] width 329 height 13
type textarea "Submitted on 10/7"
click at [642, 377] on button "Submit" at bounding box center [637, 380] width 26 height 13
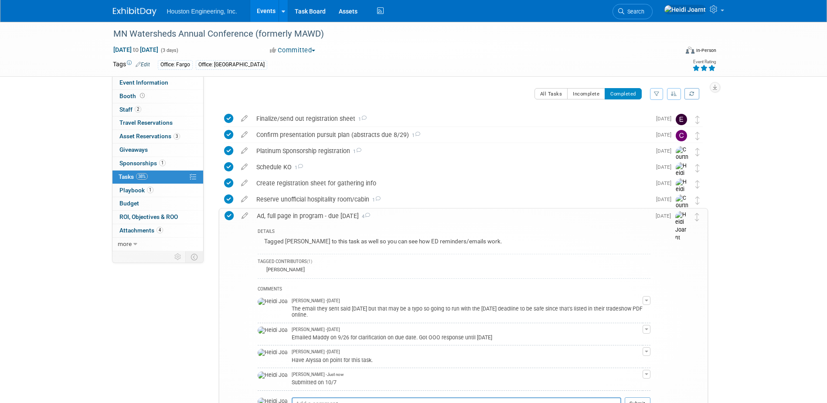
scroll to position [87, 0]
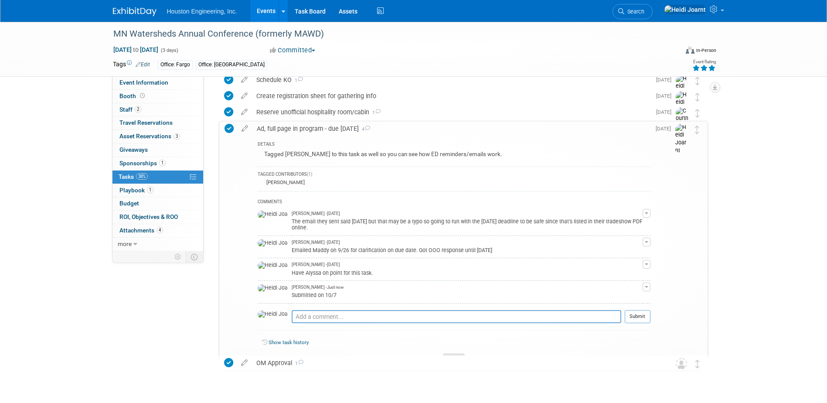
click at [452, 353] on div at bounding box center [454, 356] width 22 height 7
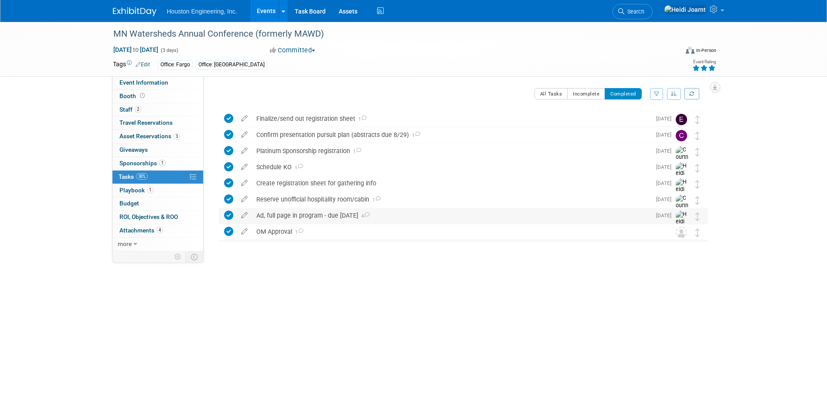
scroll to position [0, 0]
click at [181, 87] on link "Event Information" at bounding box center [157, 82] width 91 height 13
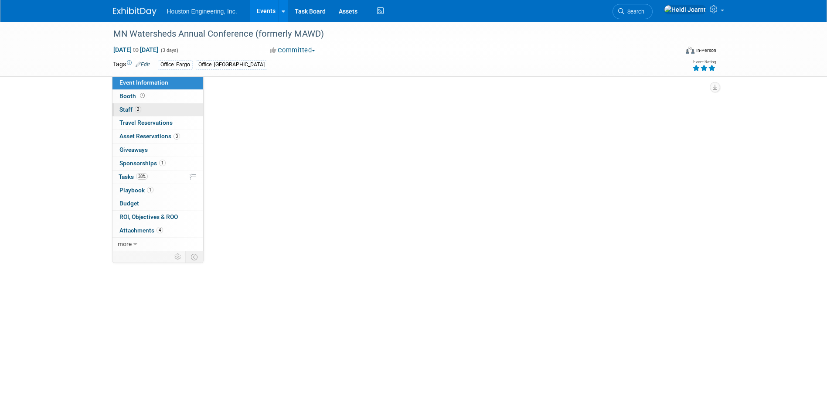
select select "2 - Post KO/Active Planning"
select select "Yes"
select select "Water Resources"
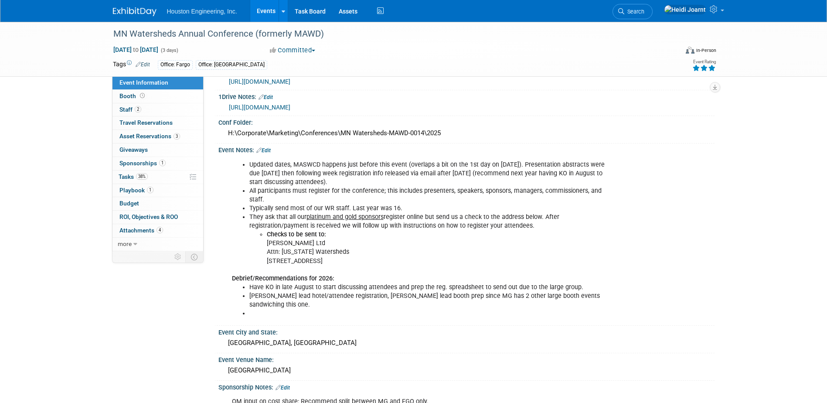
scroll to position [305, 0]
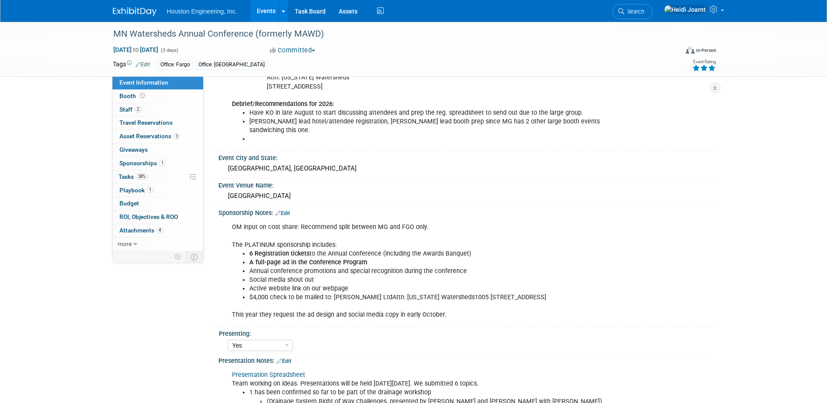
click at [287, 210] on link "Edit" at bounding box center [282, 213] width 14 height 6
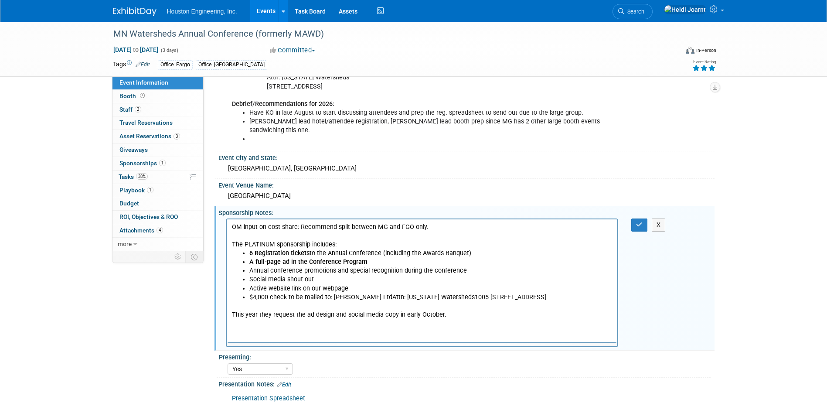
scroll to position [0, 0]
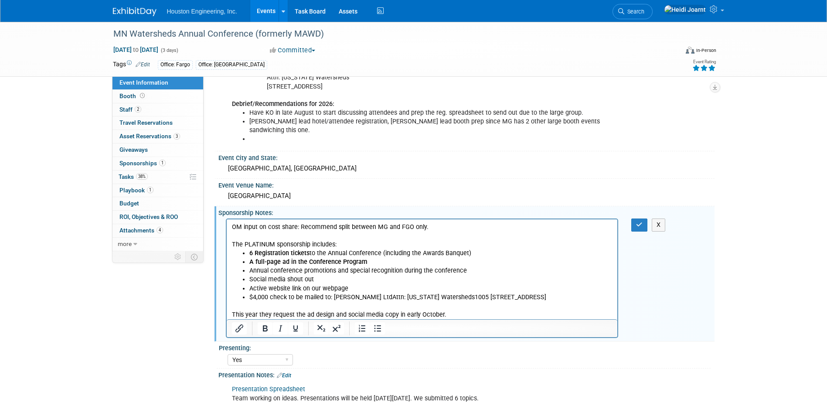
click at [381, 260] on li "A full-page ad in the Conference Program" at bounding box center [430, 262] width 363 height 9
click at [457, 312] on p "This year they request the ad design and social media copy in early October." at bounding box center [421, 310] width 381 height 17
click at [637, 220] on button "button" at bounding box center [639, 224] width 16 height 13
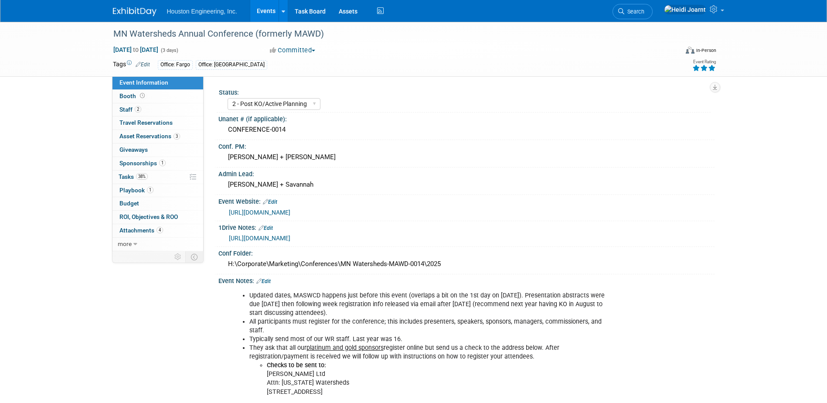
click at [268, 4] on link "Events" at bounding box center [266, 11] width 32 height 22
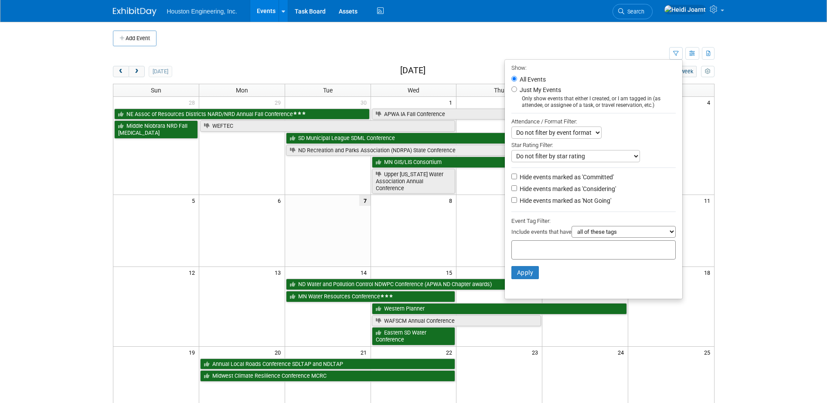
click at [604, 36] on td at bounding box center [420, 39] width 529 height 16
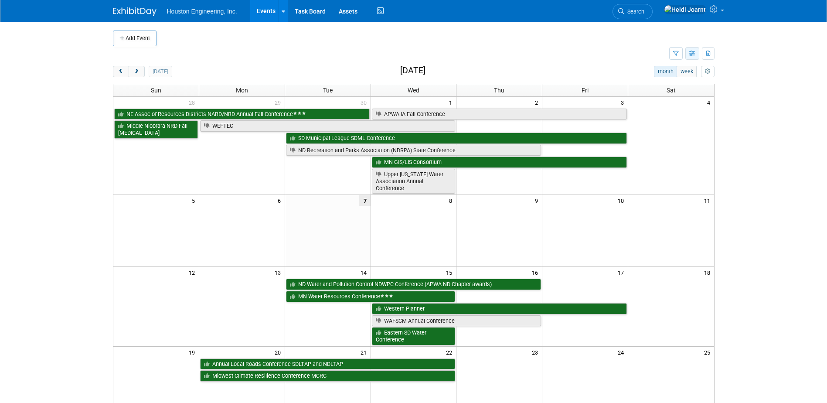
click at [691, 53] on icon "button" at bounding box center [692, 54] width 7 height 6
click at [675, 54] on icon "button" at bounding box center [676, 54] width 6 height 6
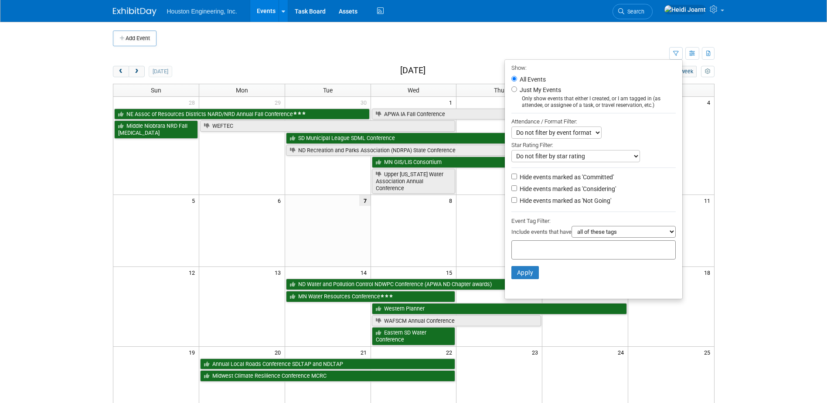
click at [574, 200] on label "Hide events marked as 'Not Going'" at bounding box center [564, 200] width 93 height 9
click at [517, 200] on input "Hide events marked as 'Not Going'" at bounding box center [514, 200] width 6 height 6
checkbox input "true"
click at [526, 279] on button "Apply" at bounding box center [525, 272] width 28 height 13
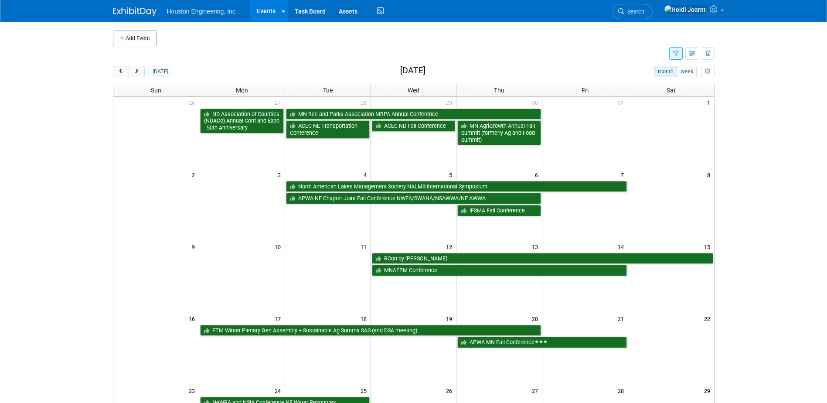
click at [142, 72] on button "next" at bounding box center [137, 71] width 16 height 11
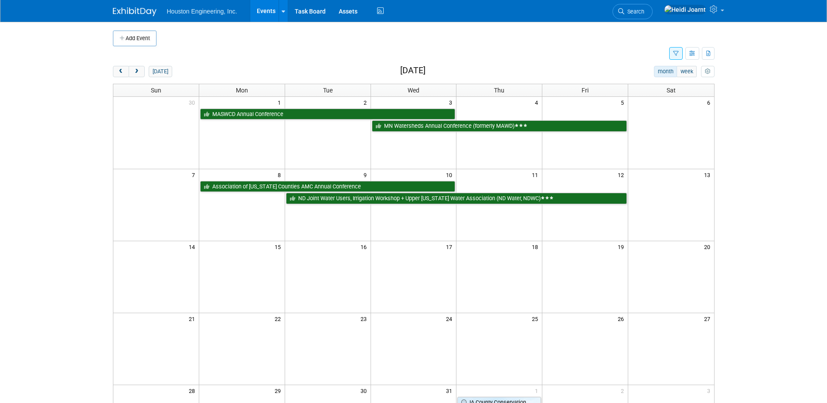
click at [142, 72] on button "next" at bounding box center [137, 71] width 16 height 11
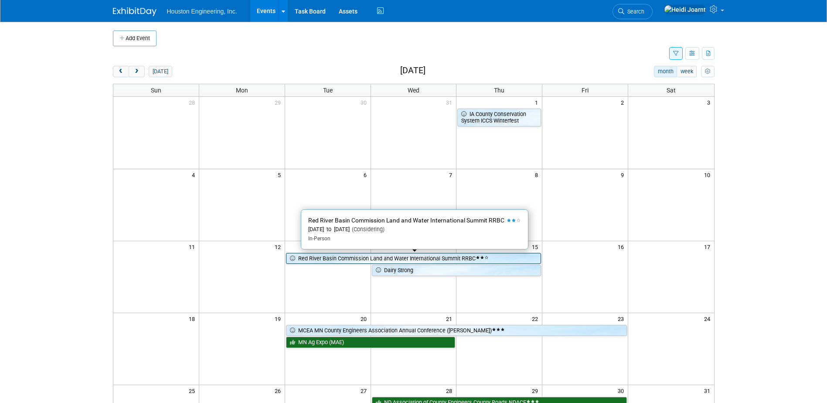
click at [291, 256] on icon at bounding box center [294, 259] width 8 height 6
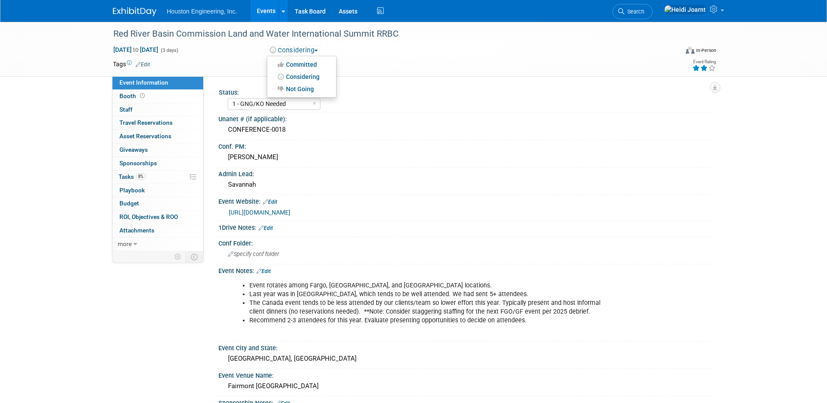
select select "1 - GNG/KO Needed"
select select "Water Resources"
click at [285, 51] on button "Considering" at bounding box center [294, 50] width 54 height 9
click at [269, 13] on link "Events" at bounding box center [266, 11] width 32 height 22
